Goal: Information Seeking & Learning: Learn about a topic

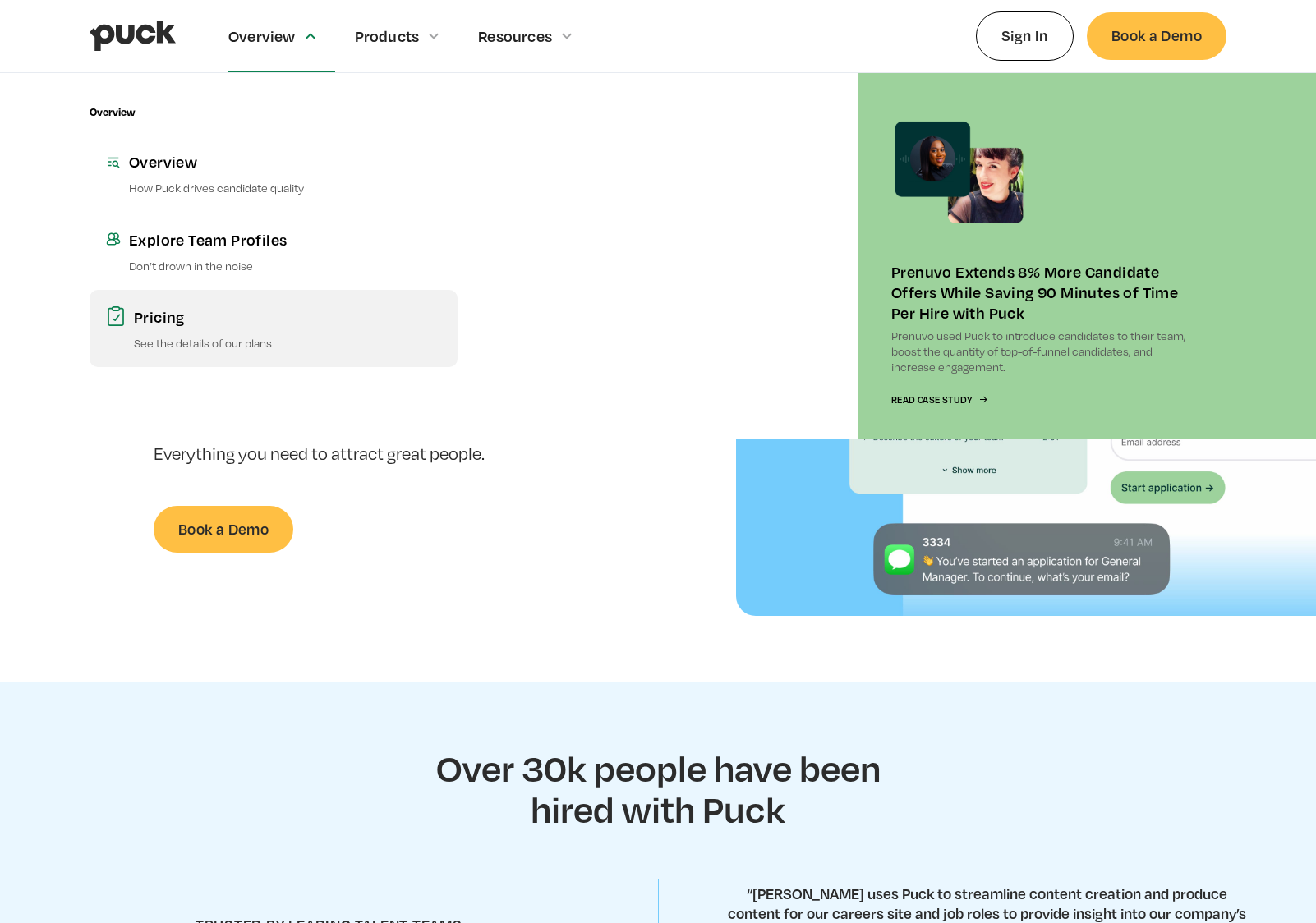
click at [190, 334] on link "Pricing See the details of our plans" at bounding box center [273, 328] width 368 height 77
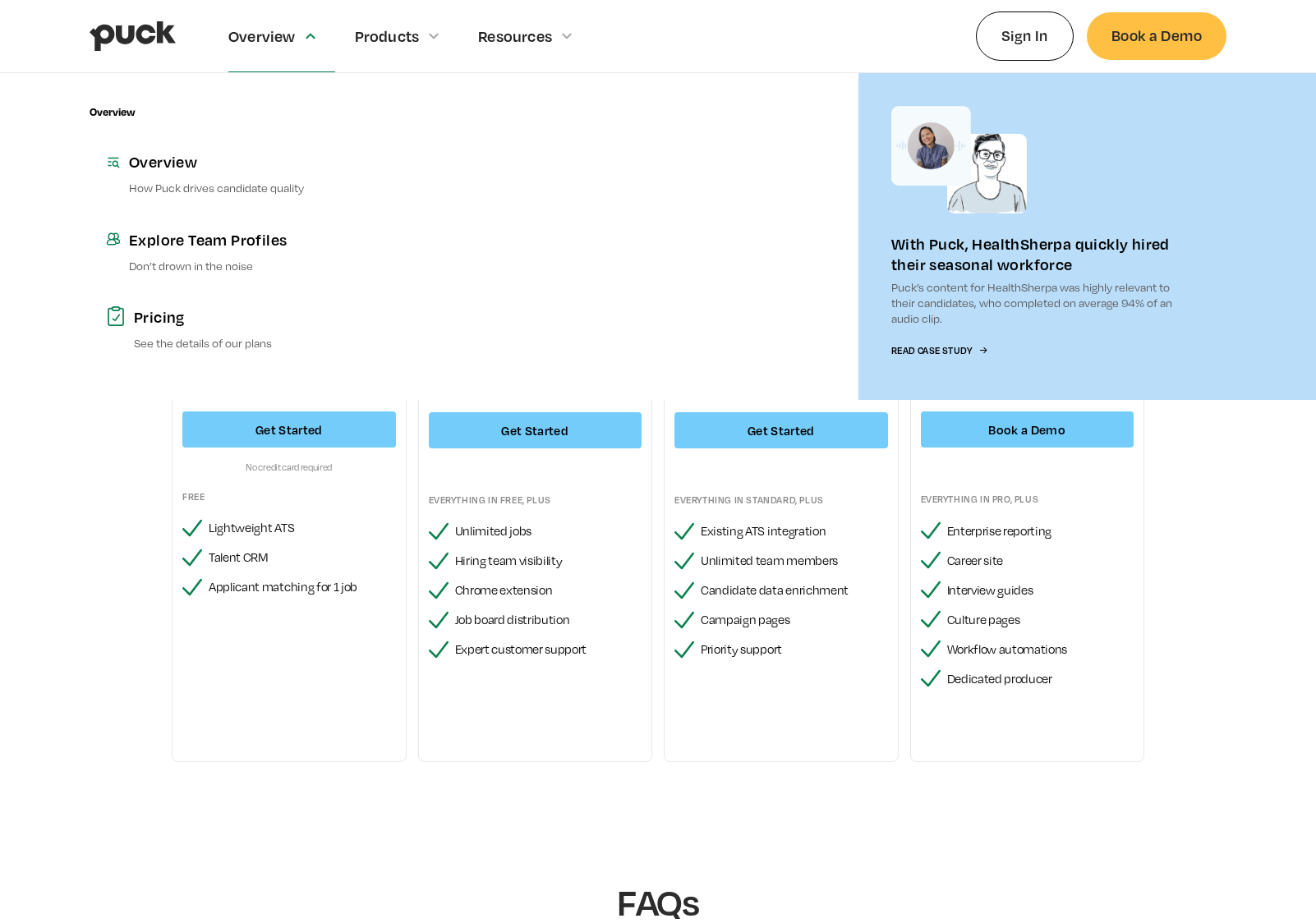
click at [277, 27] on div "Overview" at bounding box center [262, 36] width 67 height 18
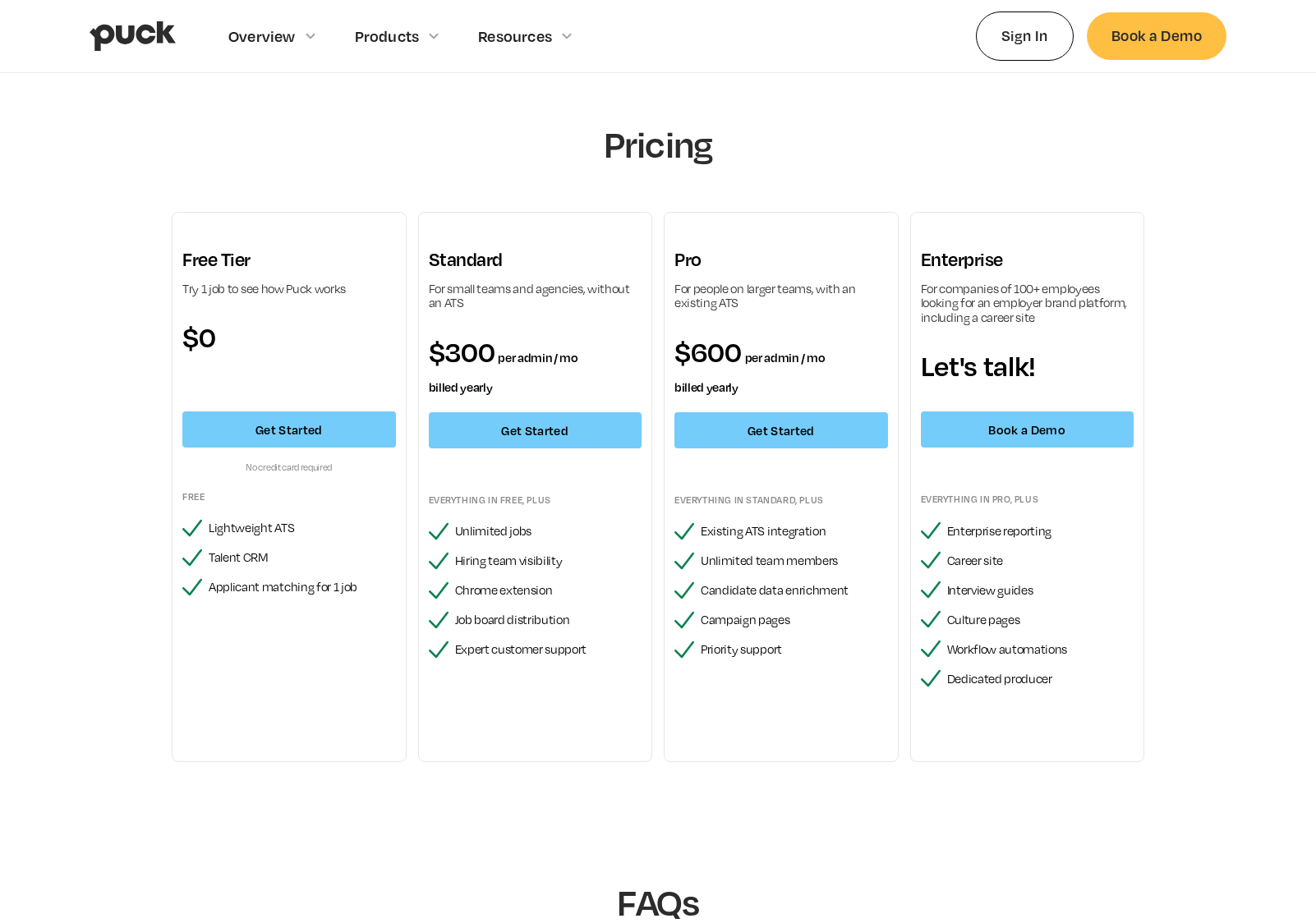
click at [117, 27] on img "home" at bounding box center [132, 36] width 86 height 32
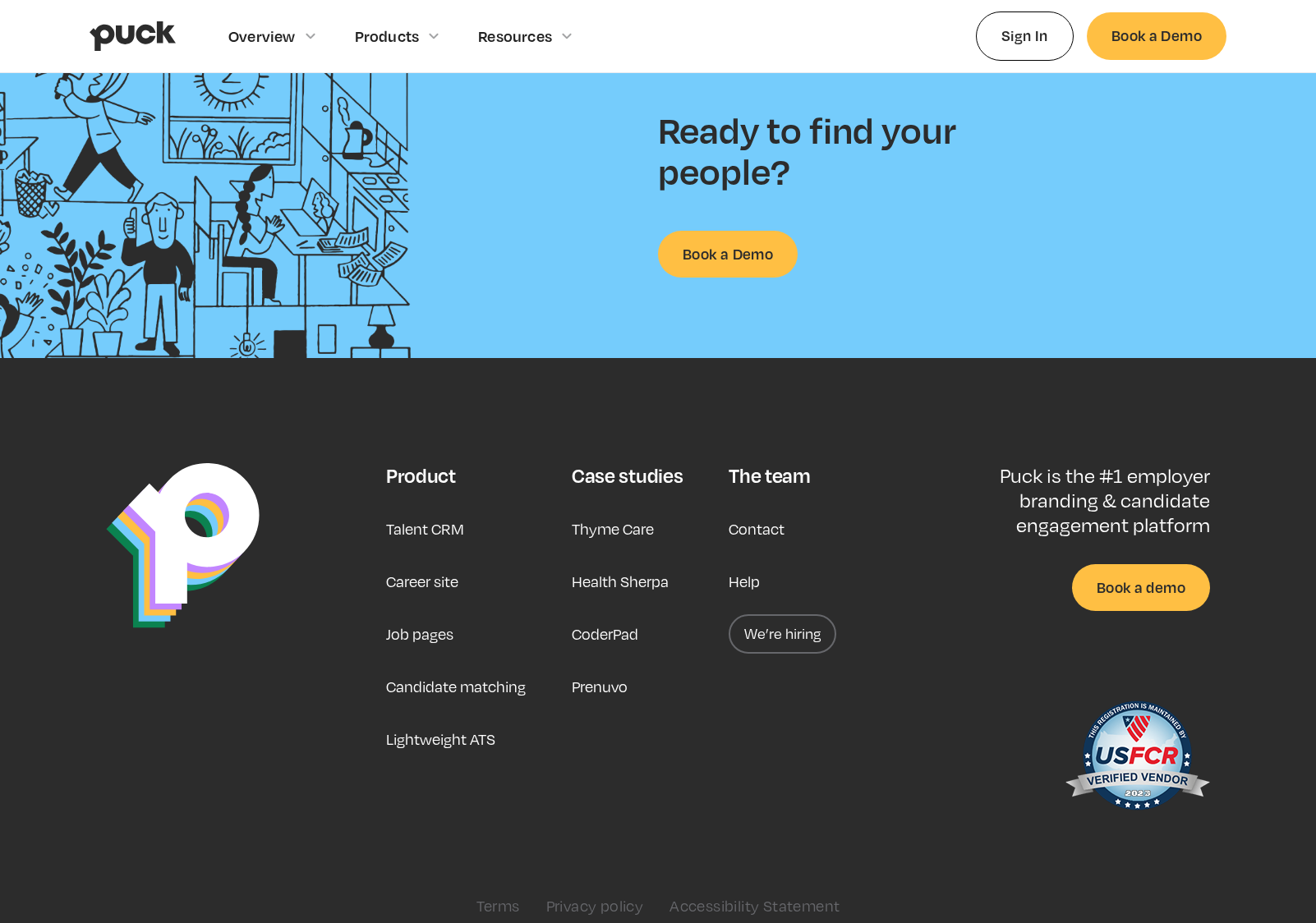
scroll to position [4019, 0]
